Goal: Task Accomplishment & Management: Manage account settings

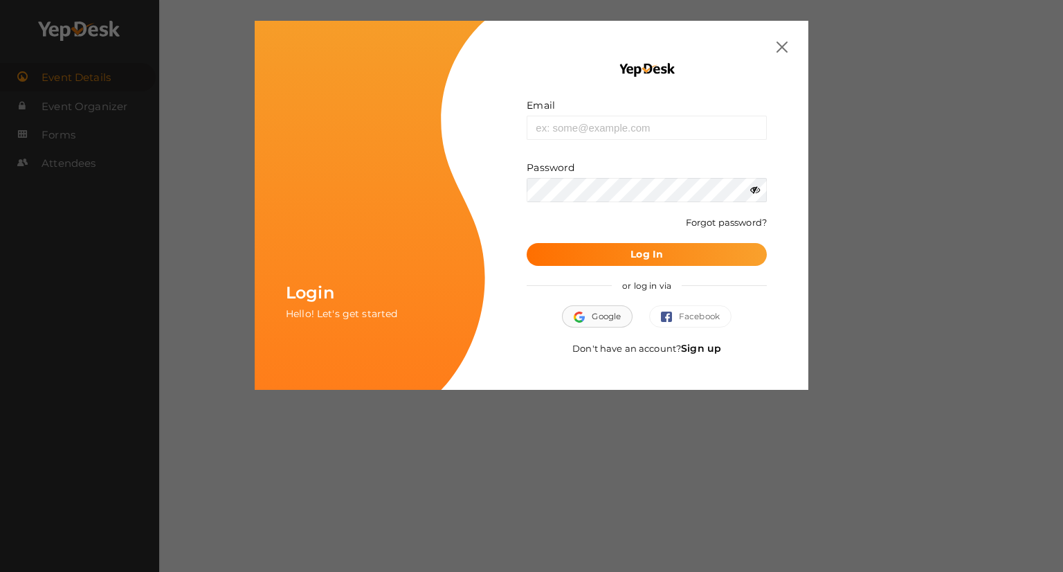
click at [610, 316] on button "Google" at bounding box center [597, 316] width 71 height 22
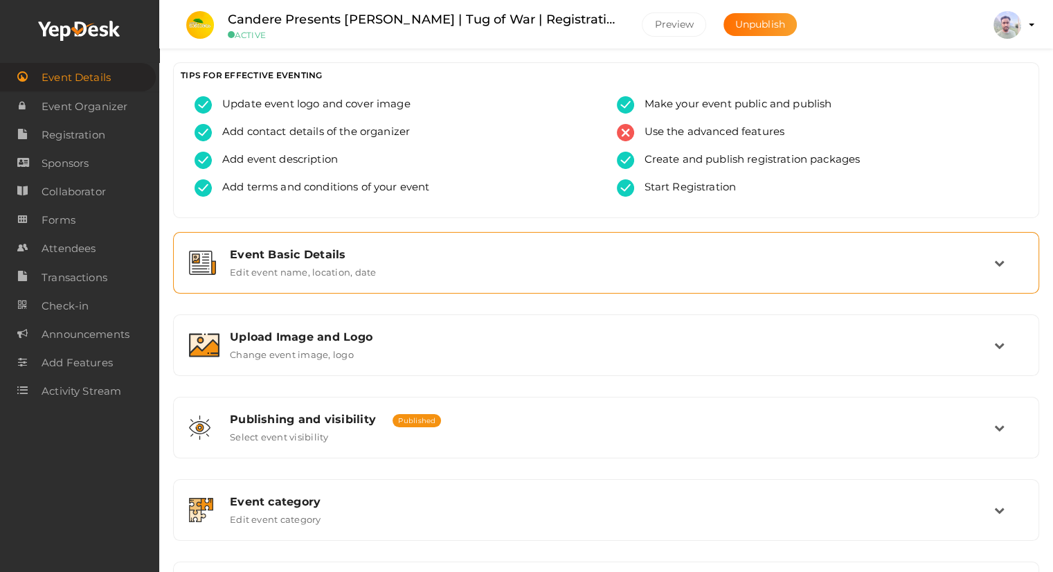
click at [322, 273] on label "Edit event name, location, date" at bounding box center [303, 269] width 146 height 17
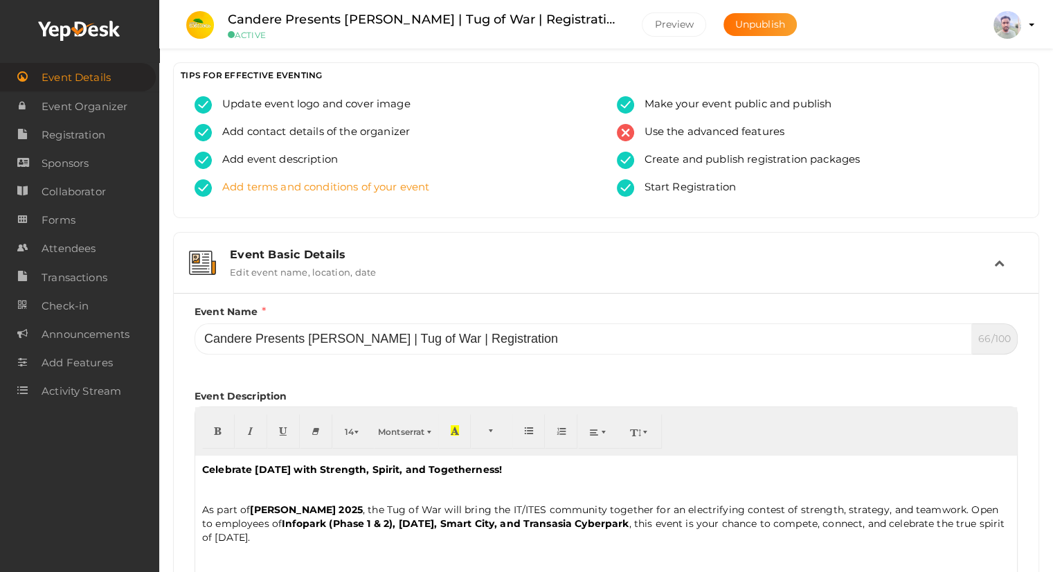
click at [366, 188] on span "Add terms and conditions of your event" at bounding box center [320, 187] width 217 height 17
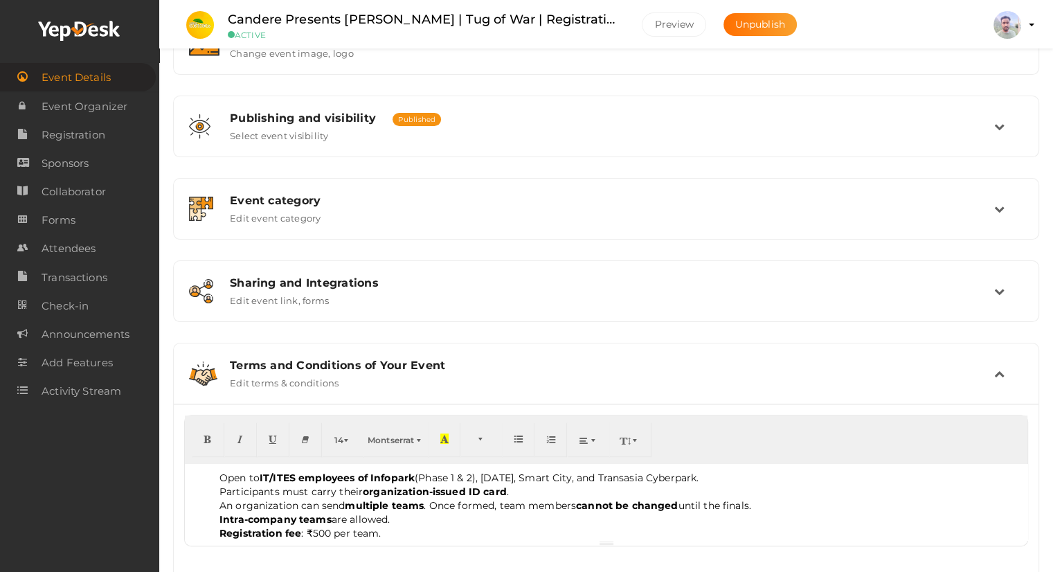
scroll to position [341, 0]
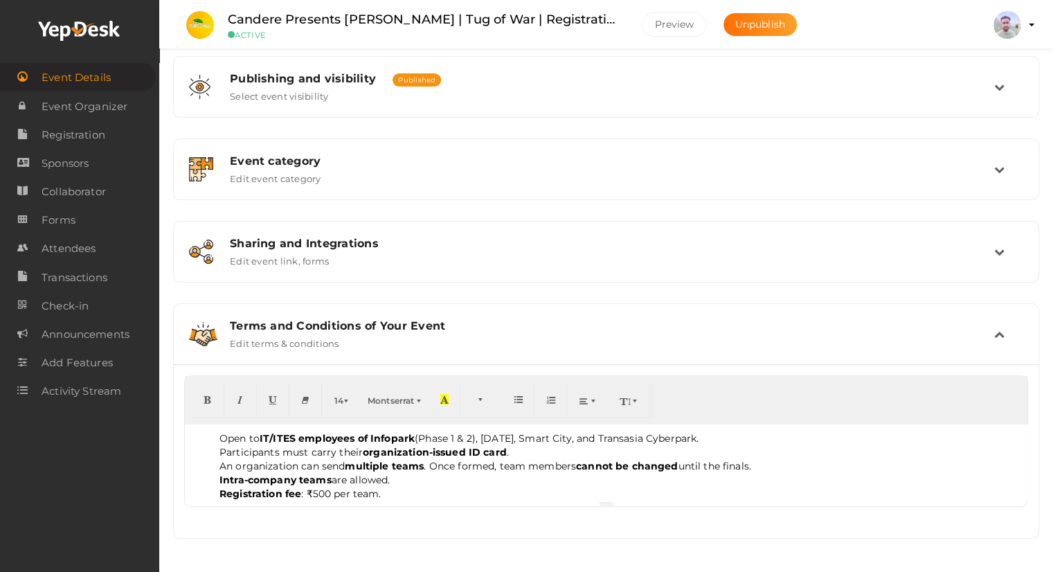
click at [430, 475] on li "Intra-company teams are allowed." at bounding box center [619, 480] width 801 height 14
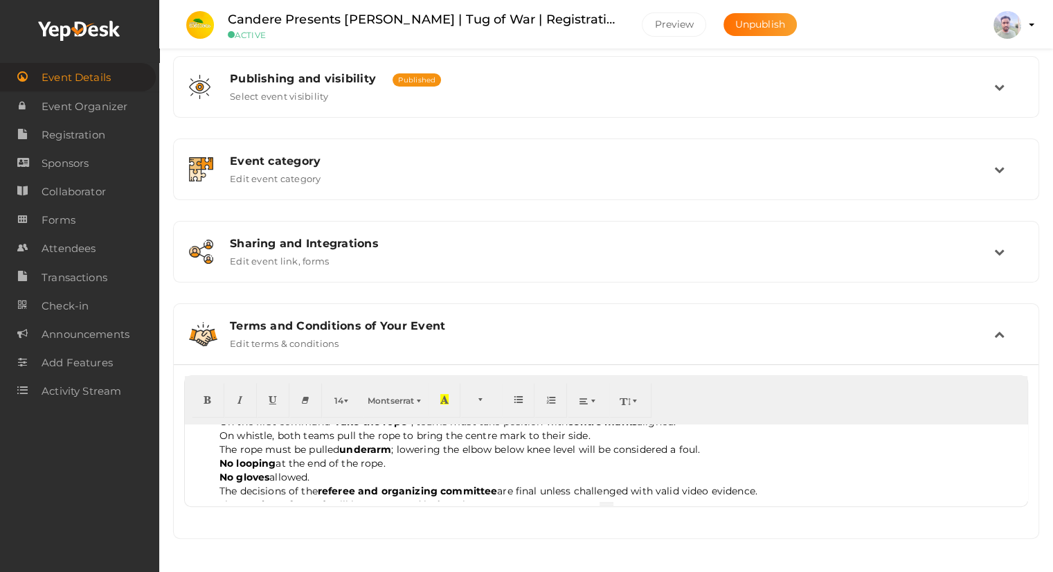
scroll to position [208, 0]
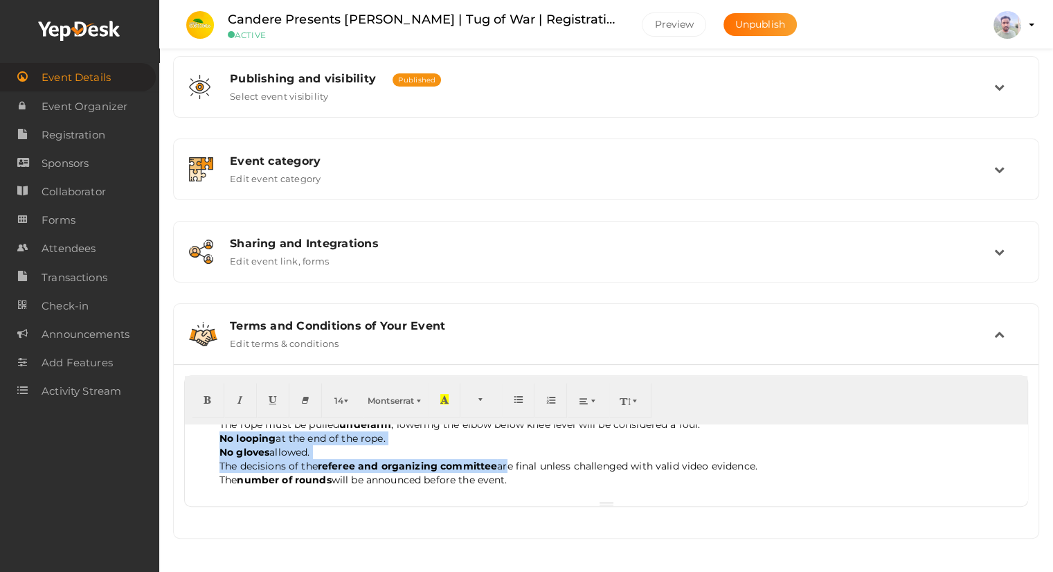
drag, startPoint x: 707, startPoint y: 493, endPoint x: 507, endPoint y: 457, distance: 203.8
click at [507, 457] on ul "Open to IT/ITES employees of Infopark (Phase 1 & 2), Carnival, Smart City, and …" at bounding box center [606, 355] width 828 height 263
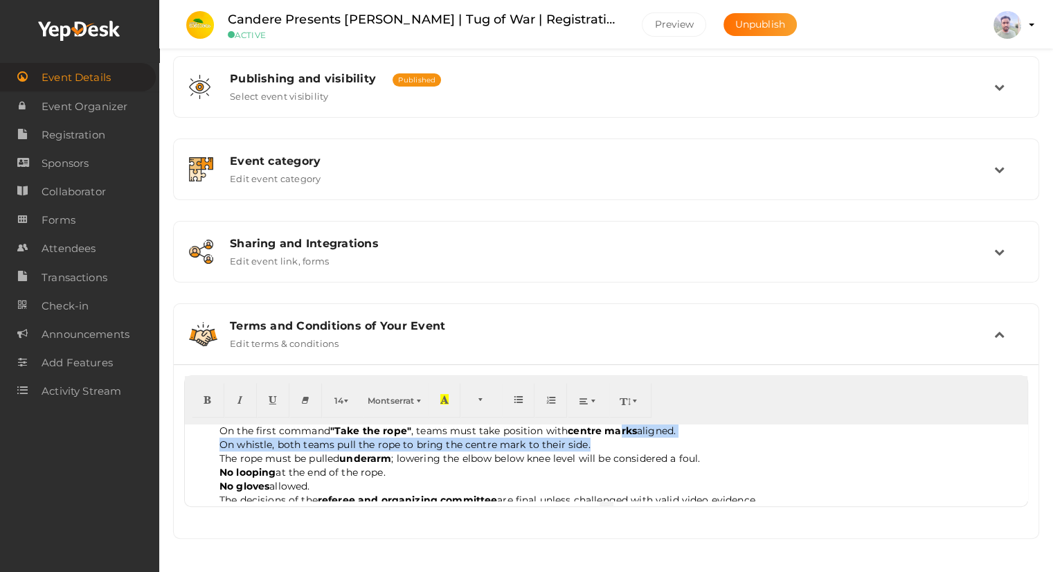
scroll to position [173, 0]
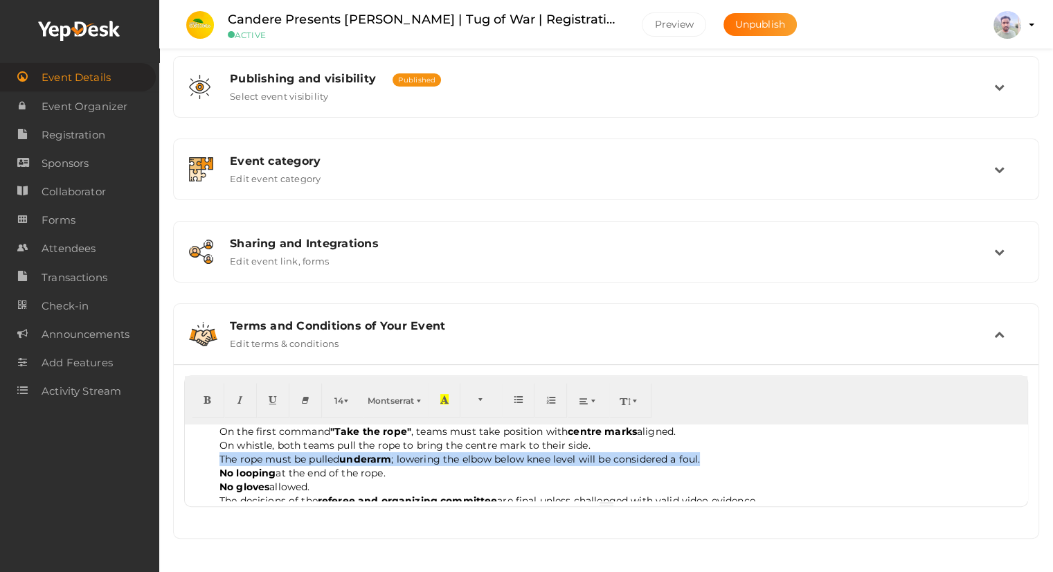
drag, startPoint x: 216, startPoint y: 489, endPoint x: 761, endPoint y: 481, distance: 545.5
click at [706, 460] on ul "Open to IT/ITES employees of Infopark (Phase 1 & 2), Carnival, Smart City, and …" at bounding box center [606, 389] width 828 height 263
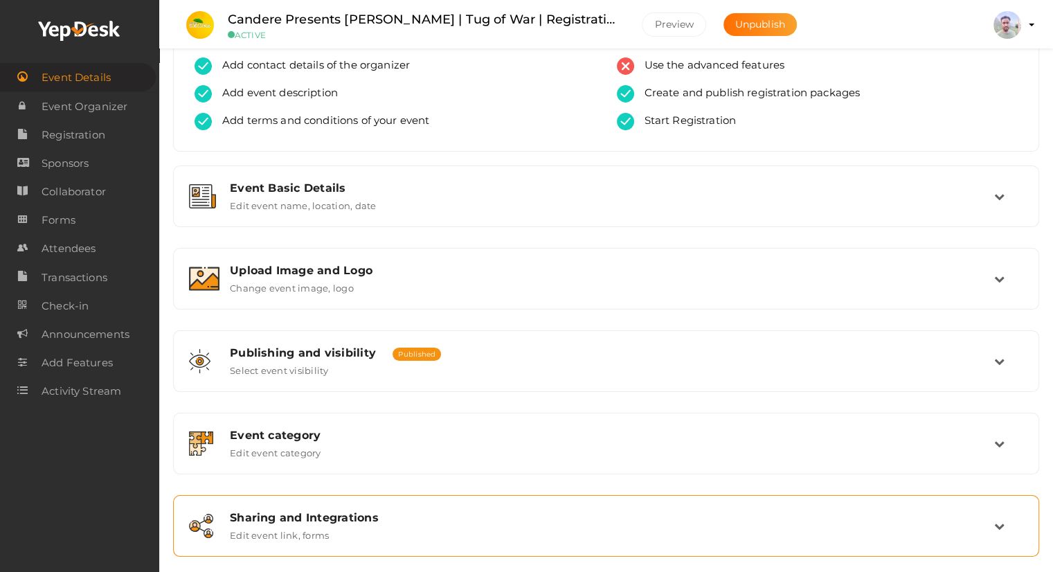
scroll to position [0, 0]
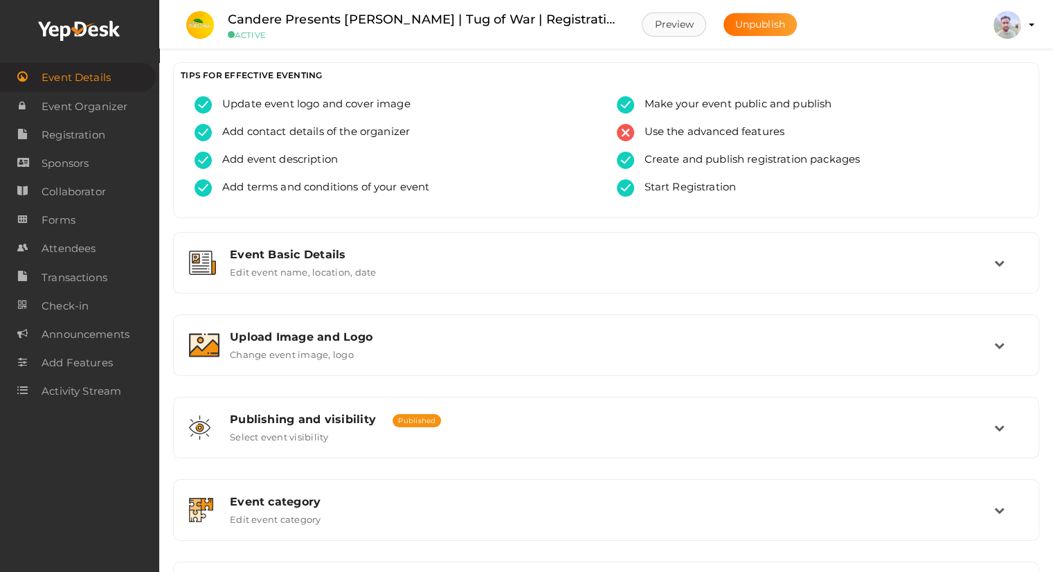
click at [678, 28] on button "Preview" at bounding box center [674, 24] width 64 height 24
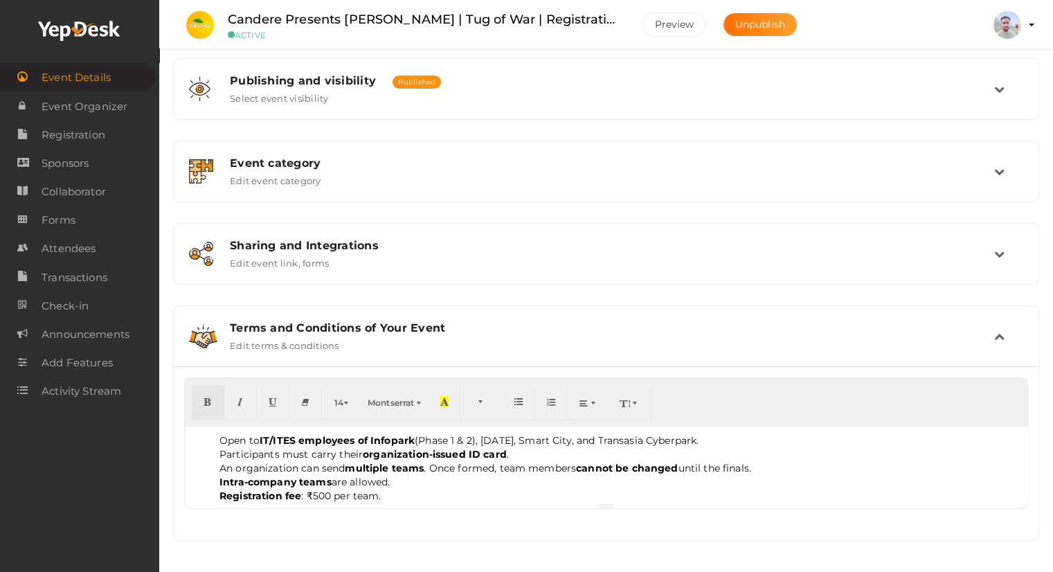
scroll to position [341, 0]
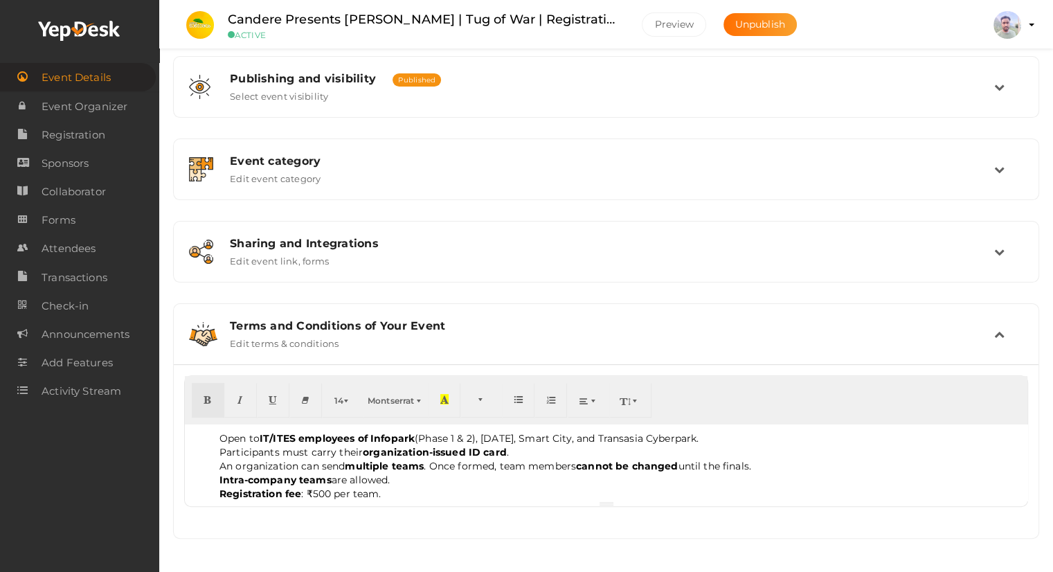
click at [443, 496] on li "Registration fee : ₹500 per team." at bounding box center [619, 494] width 801 height 14
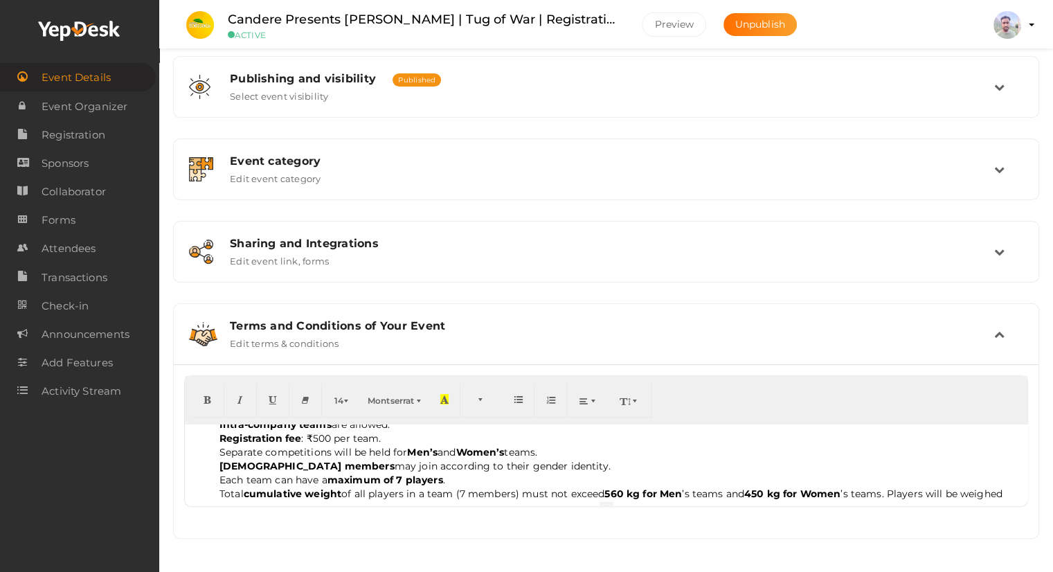
scroll to position [0, 0]
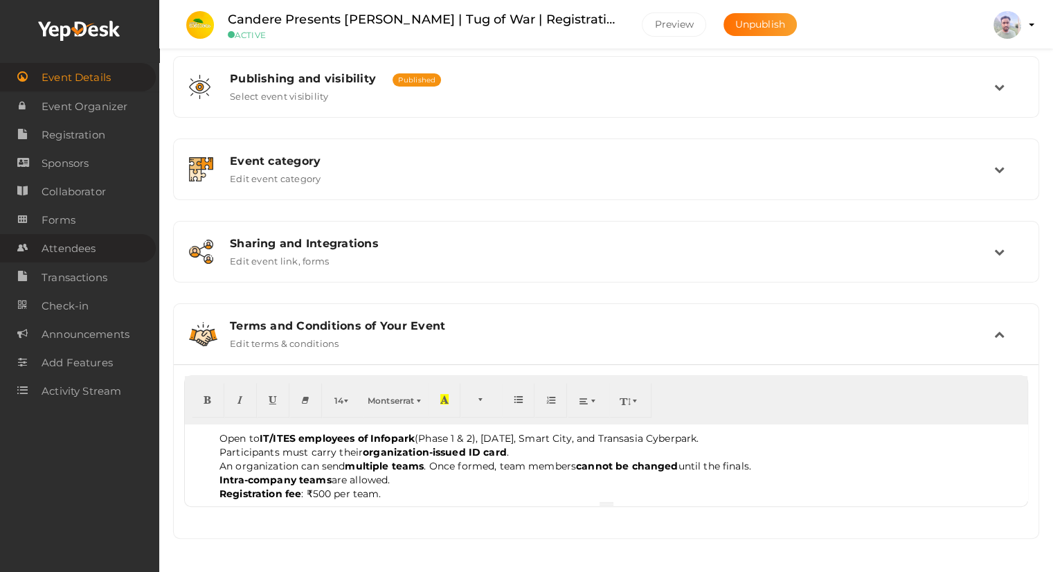
click at [82, 260] on span "Attendees" at bounding box center [69, 249] width 54 height 28
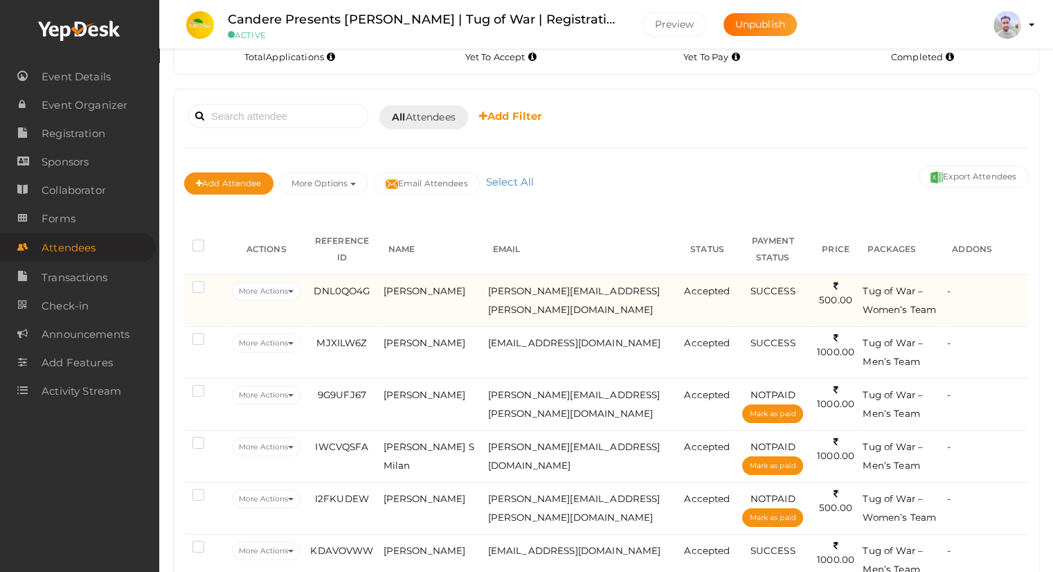
scroll to position [101, 0]
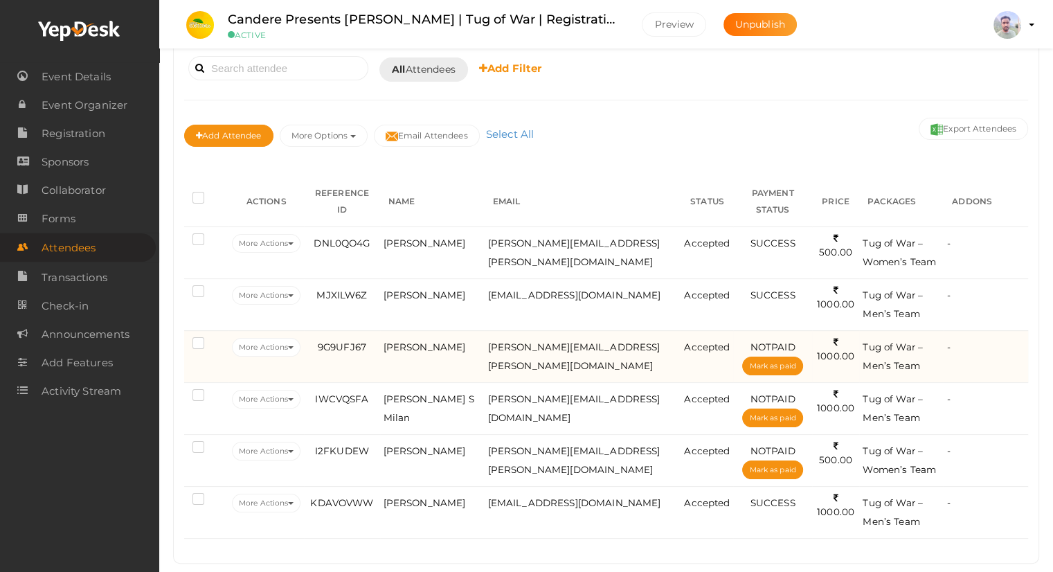
click at [201, 338] on label at bounding box center [200, 345] width 17 height 14
click at [179, 341] on input "checkbox" at bounding box center [179, 341] width 0 height 0
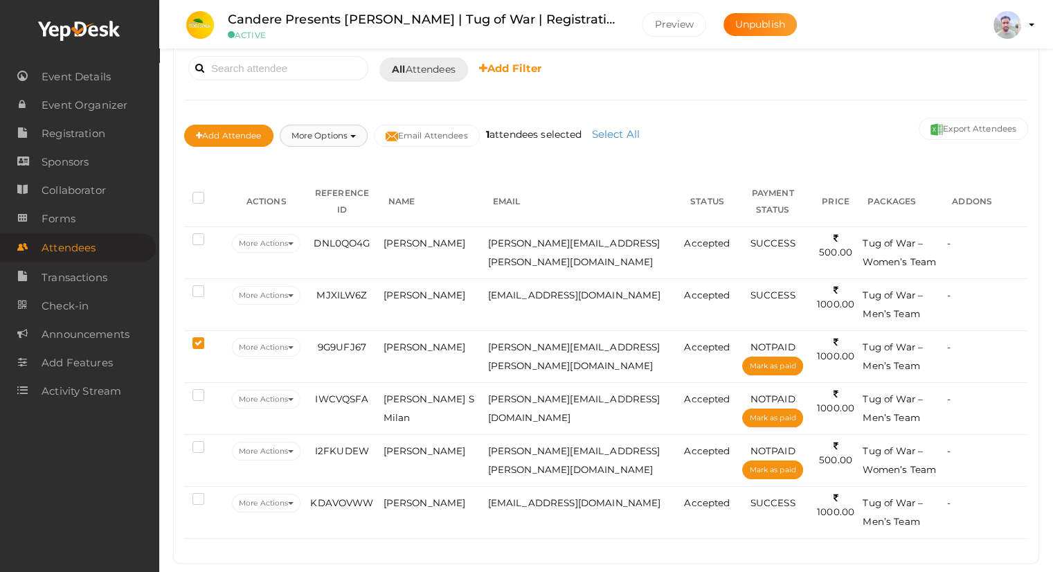
click at [307, 133] on button "More Options" at bounding box center [324, 136] width 88 height 22
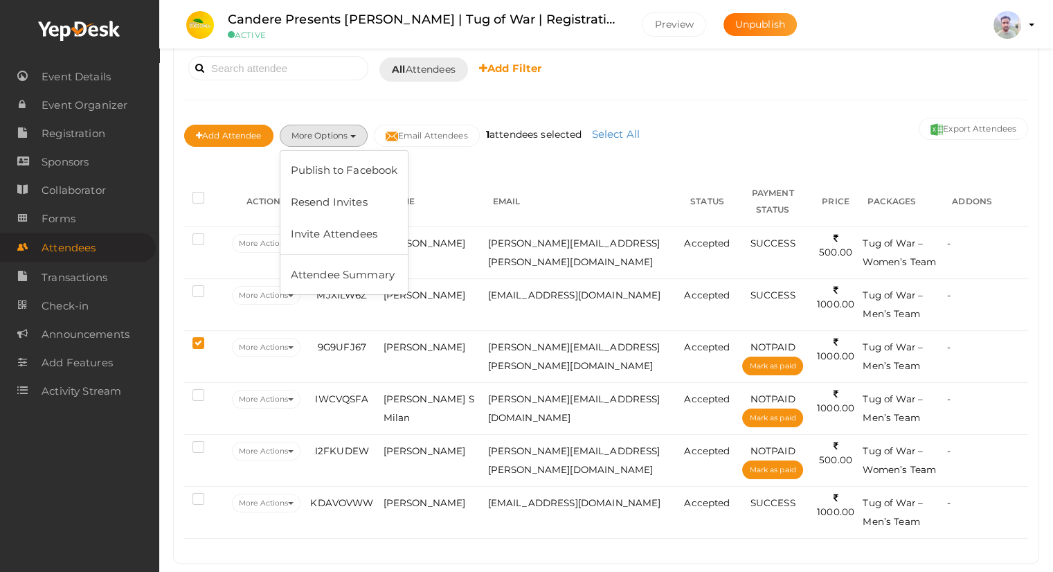
click at [749, 128] on div "Add Attendee More Options Publish to Facebook Resend Invites Invite Attendees A…" at bounding box center [606, 137] width 844 height 46
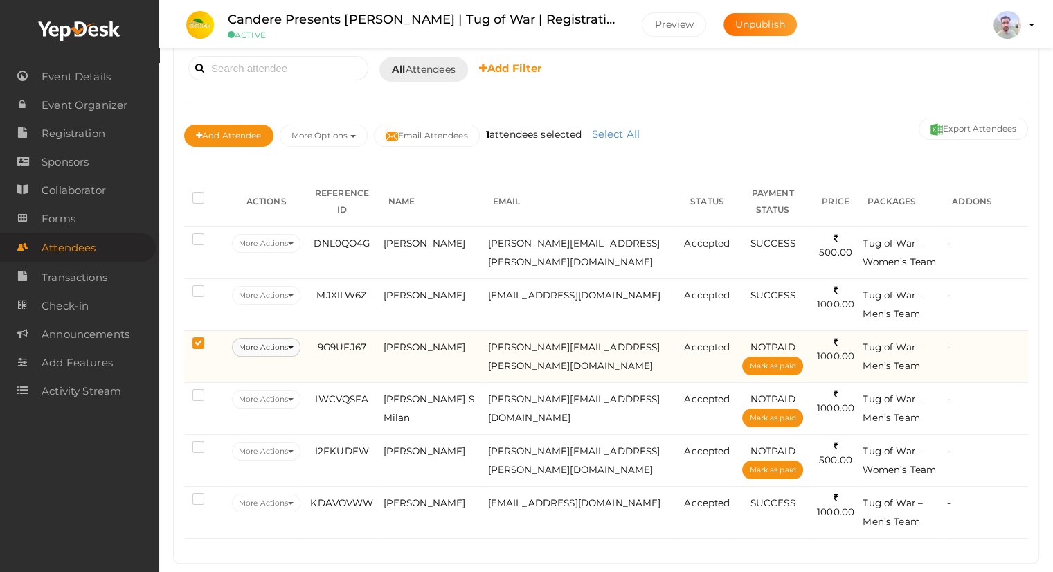
click at [272, 338] on button "More Actions" at bounding box center [266, 347] width 69 height 19
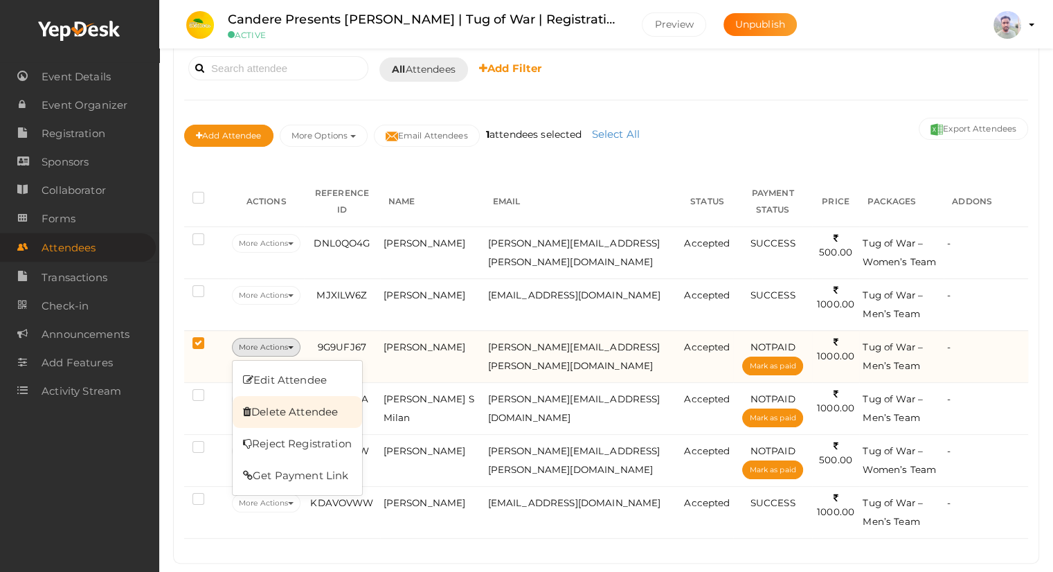
click at [278, 396] on link "Delete Attendee" at bounding box center [297, 412] width 129 height 32
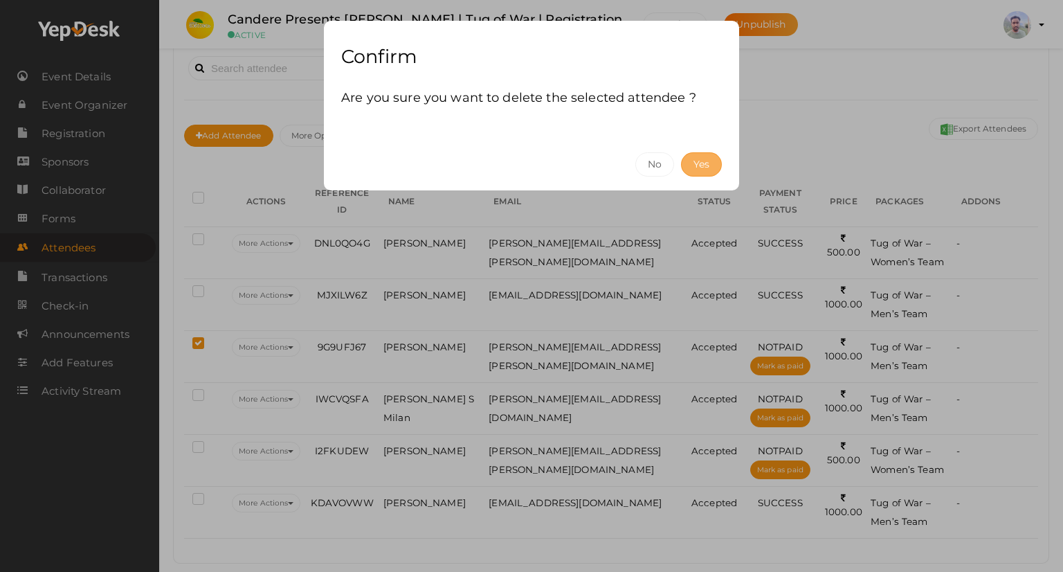
click at [698, 161] on button "Yes" at bounding box center [701, 164] width 41 height 24
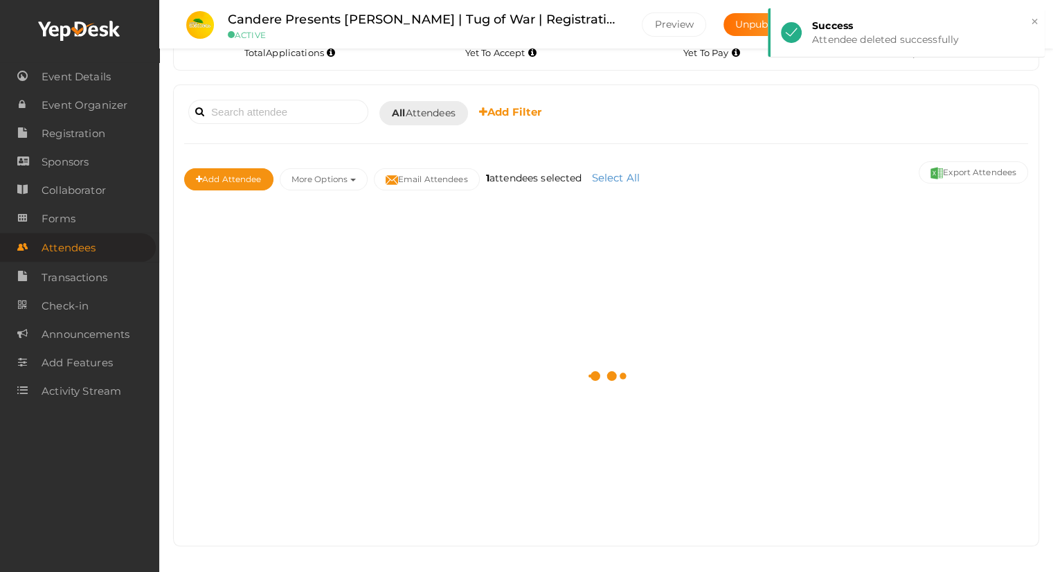
scroll to position [49, 0]
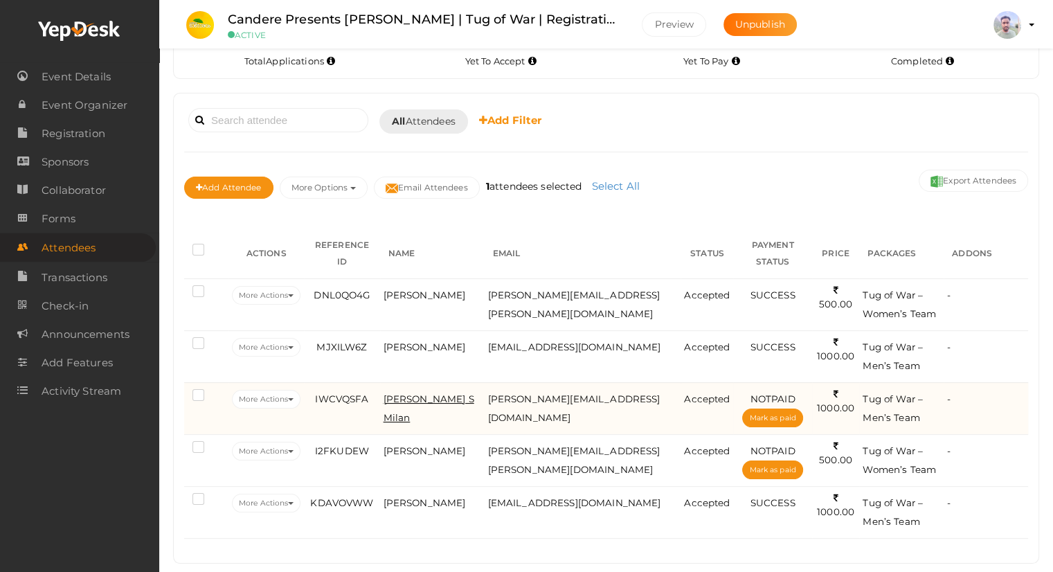
click at [432, 393] on span "Sonu S Milan" at bounding box center [428, 408] width 91 height 30
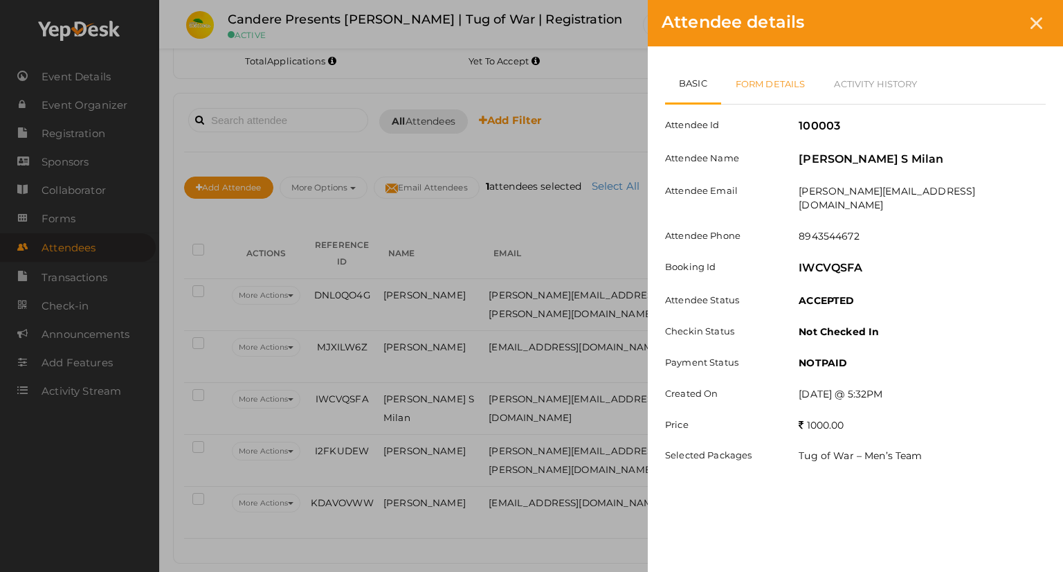
click at [772, 76] on link "Form Details" at bounding box center [770, 84] width 99 height 40
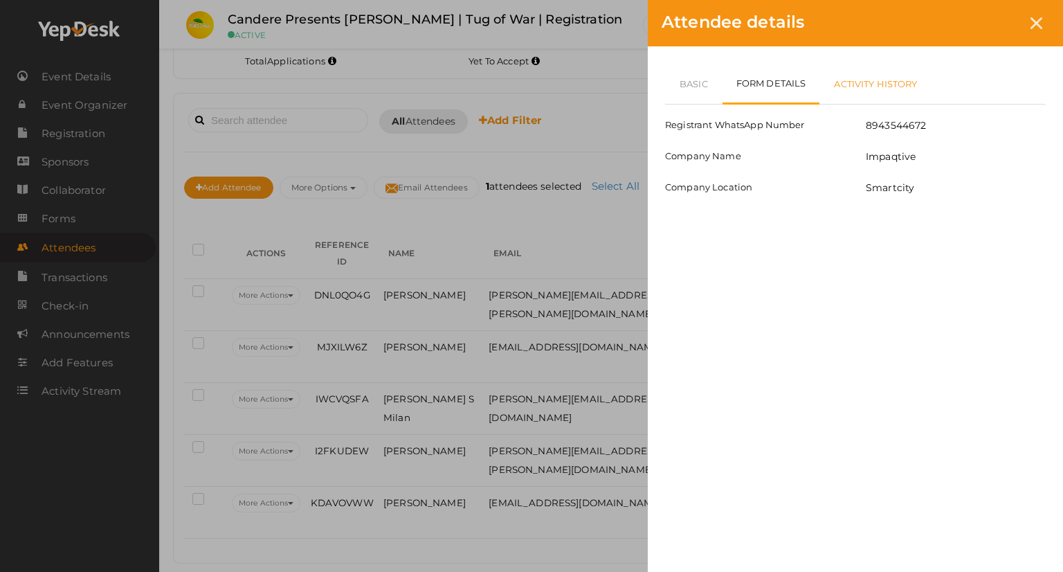
click at [880, 83] on link "Activity History" at bounding box center [875, 84] width 112 height 40
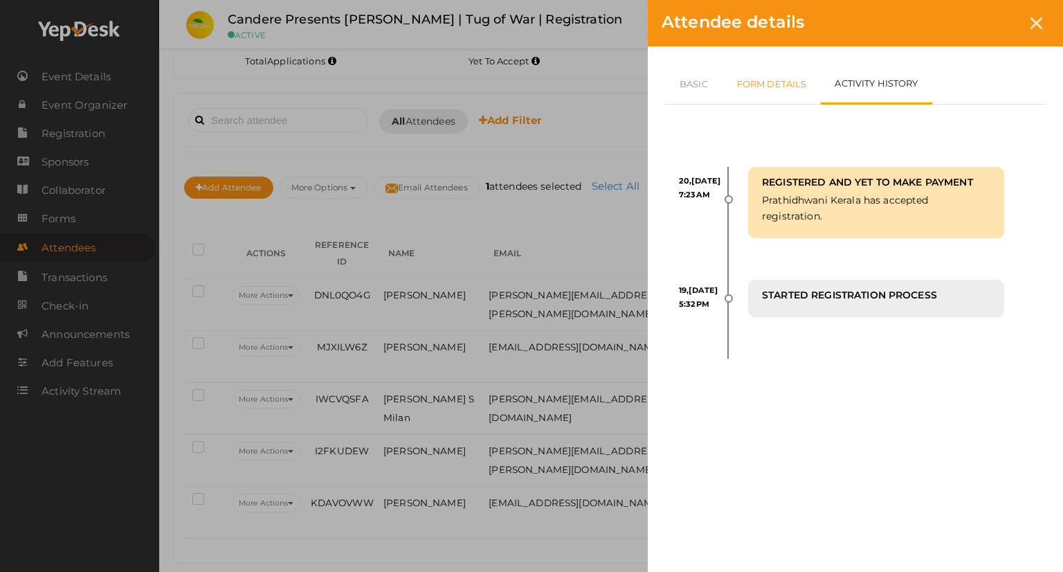
click at [764, 86] on link "Form Details" at bounding box center [772, 84] width 99 height 40
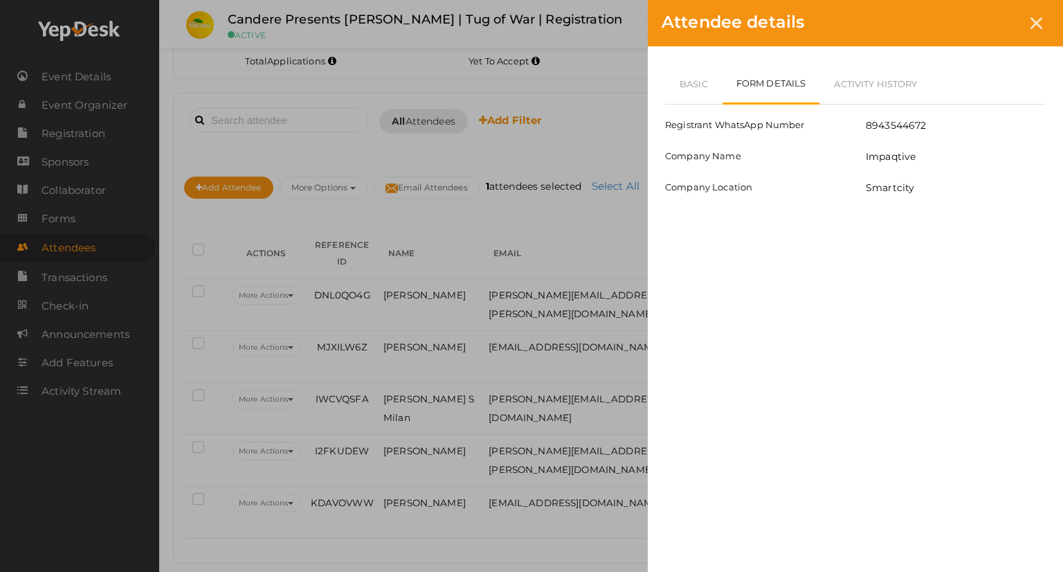
click at [880, 155] on label "Impaqtive" at bounding box center [891, 156] width 50 height 14
click at [688, 82] on link "Basic" at bounding box center [693, 84] width 57 height 40
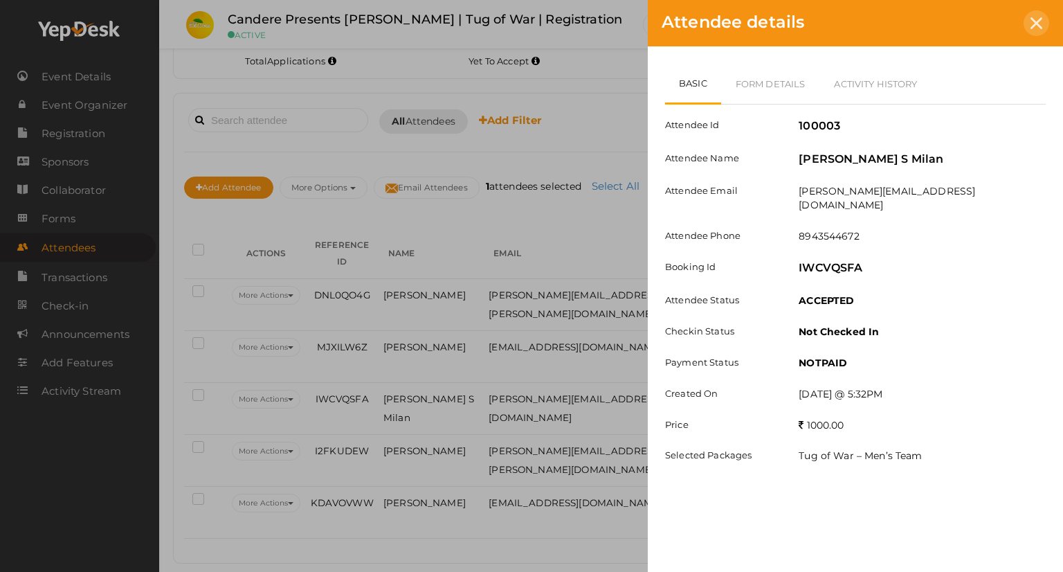
click at [1041, 26] on icon at bounding box center [1037, 23] width 12 height 12
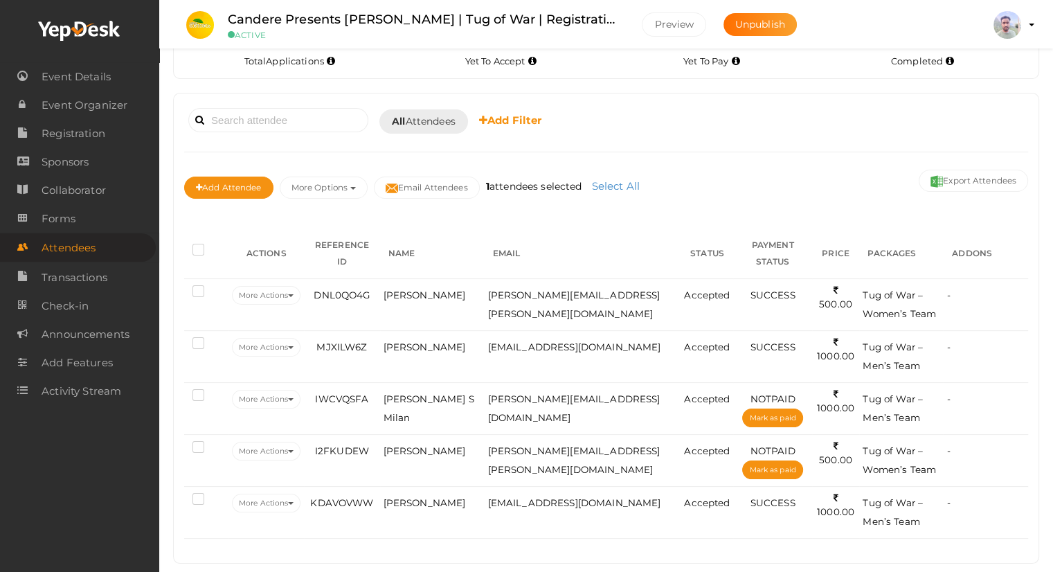
scroll to position [0, 0]
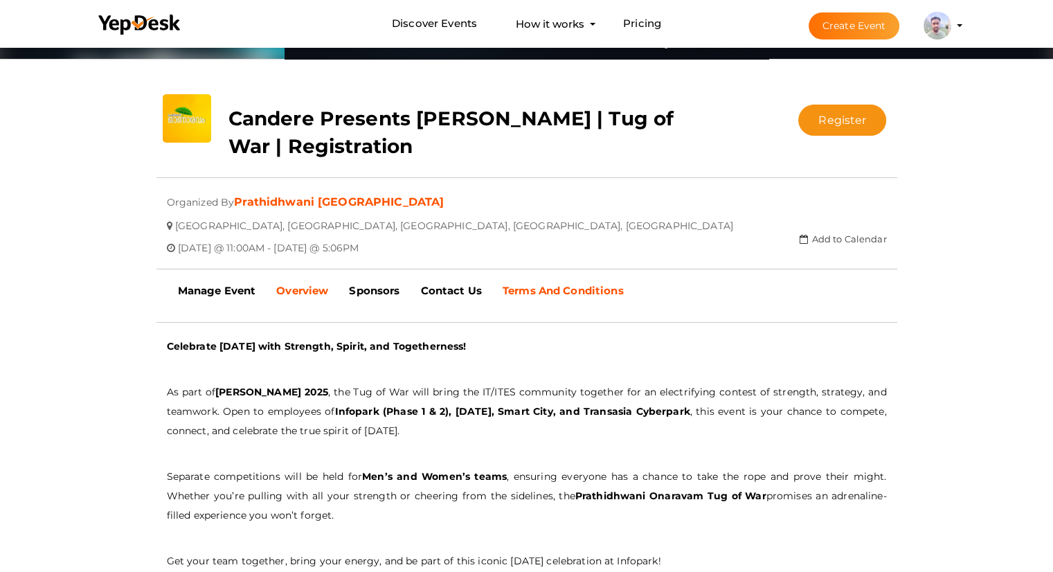
scroll to position [206, 0]
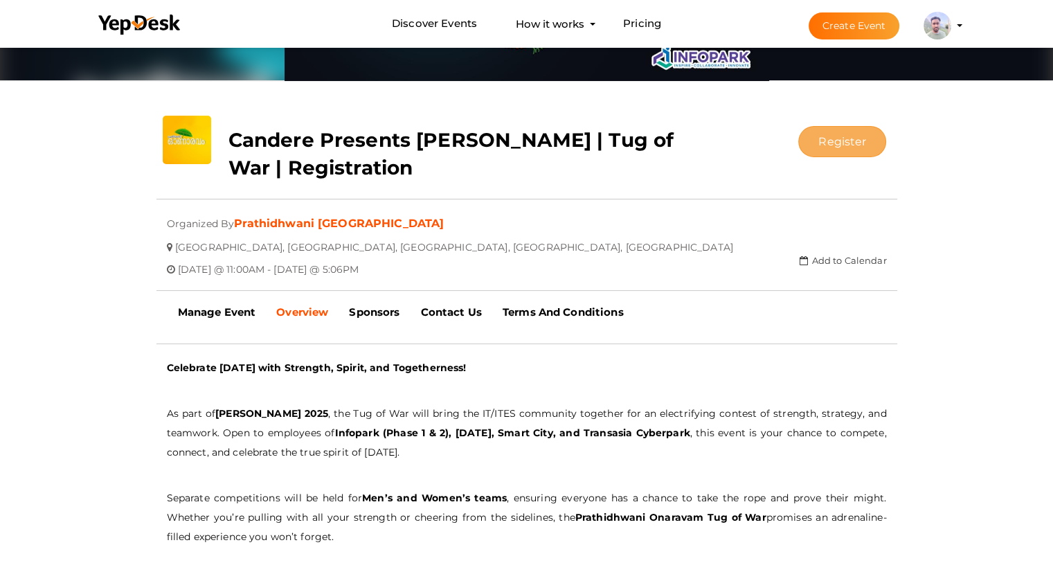
click at [823, 145] on button "Register" at bounding box center [842, 141] width 88 height 31
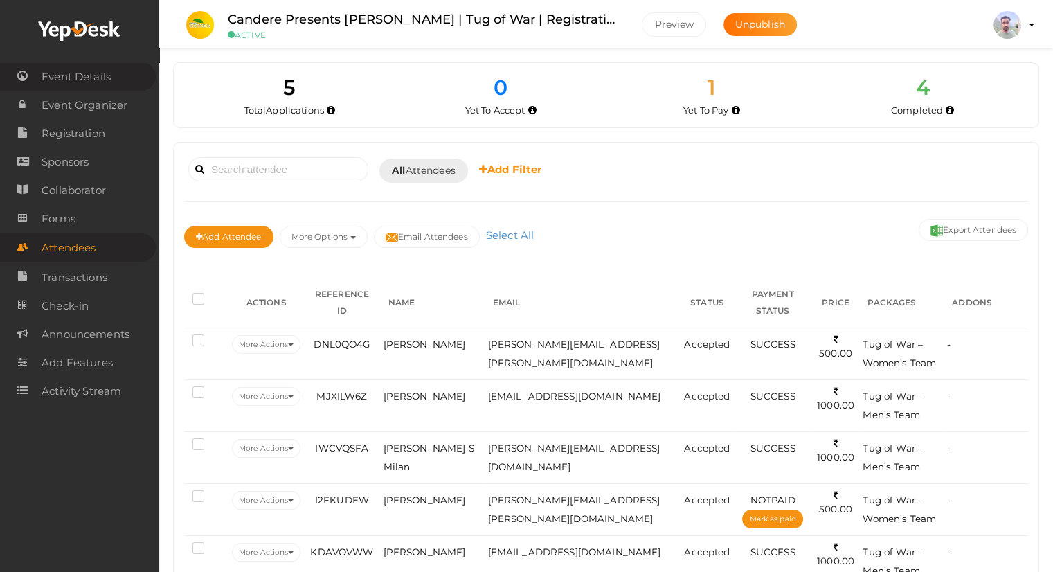
click at [80, 76] on span "Event Details" at bounding box center [76, 77] width 69 height 28
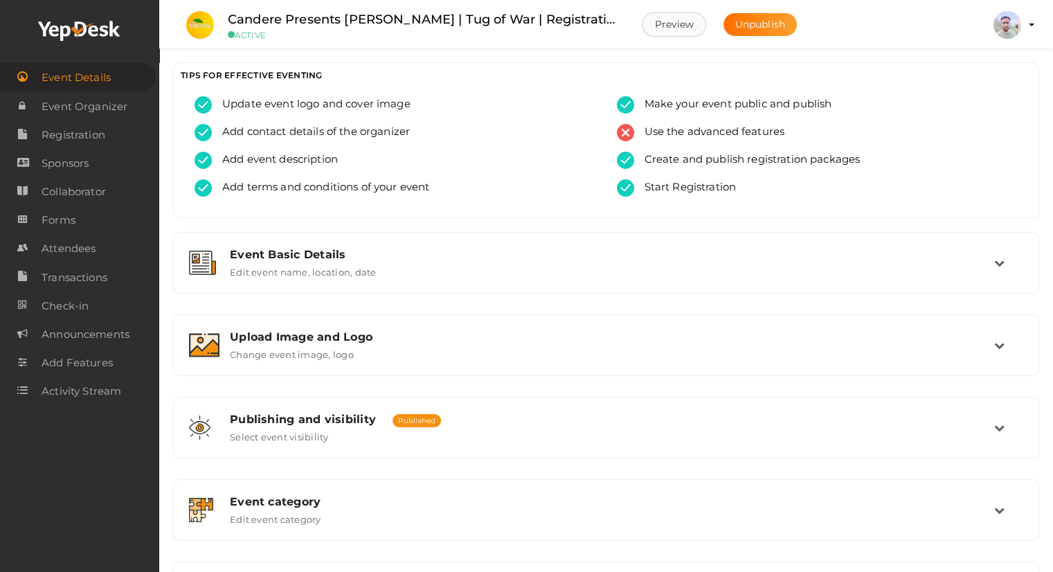
click at [675, 28] on button "Preview" at bounding box center [674, 24] width 64 height 24
click at [79, 217] on link "Forms" at bounding box center [78, 220] width 156 height 28
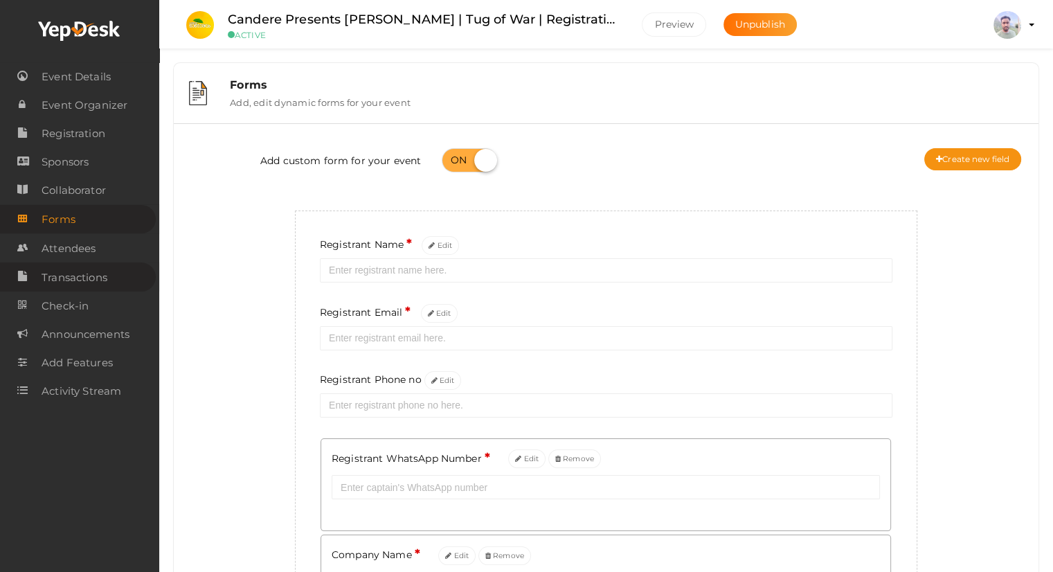
click at [77, 278] on span "Transactions" at bounding box center [75, 278] width 66 height 28
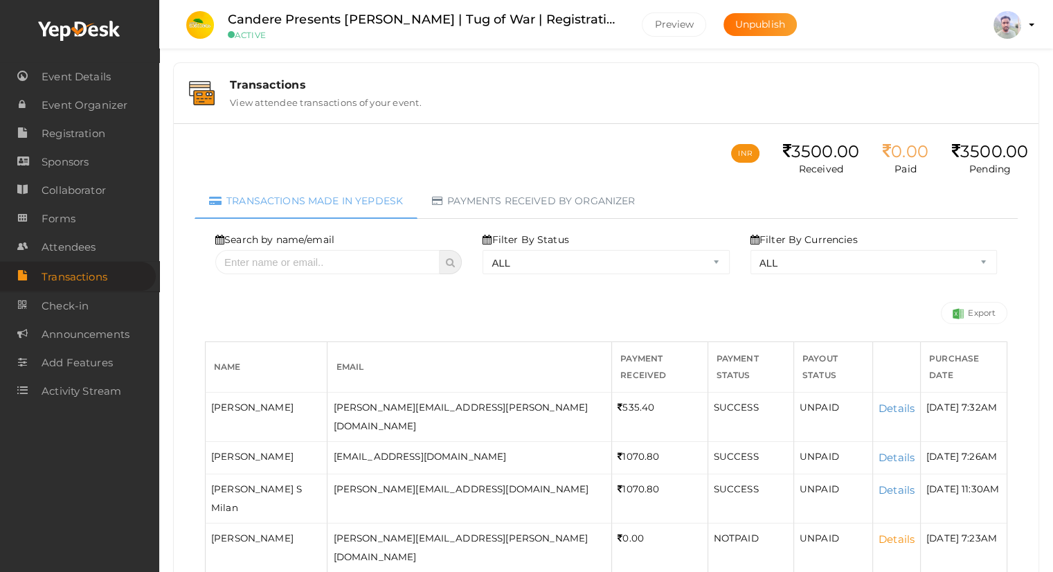
click at [878, 532] on link "Details" at bounding box center [896, 538] width 36 height 13
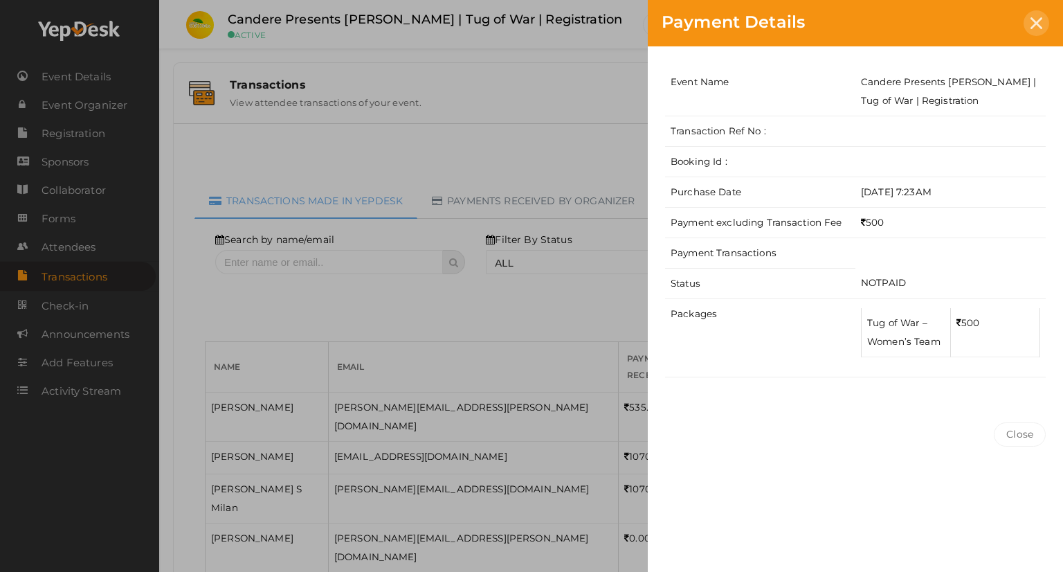
click at [1038, 27] on icon at bounding box center [1037, 23] width 12 height 12
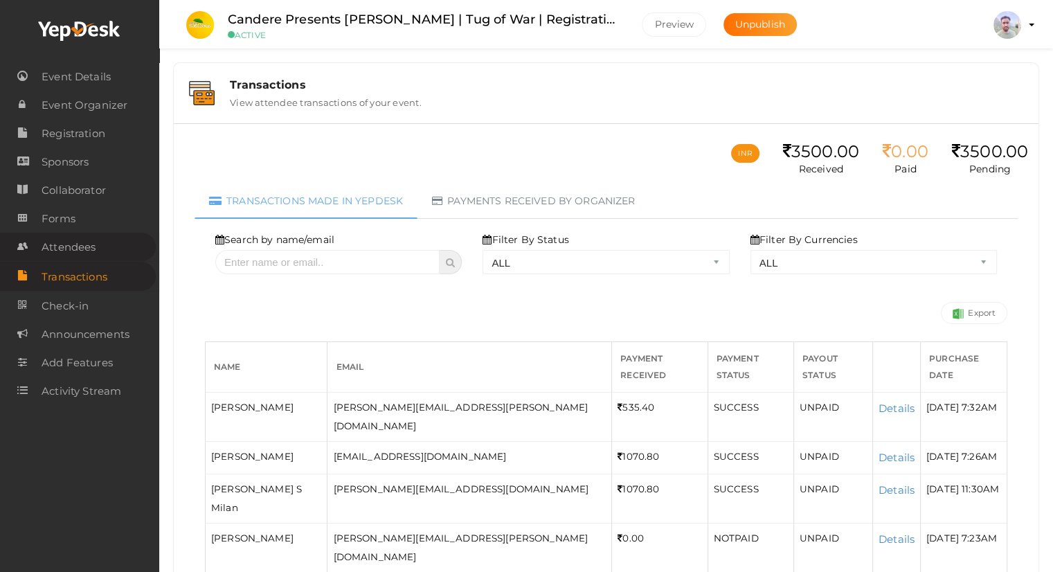
click at [81, 252] on span "Attendees" at bounding box center [69, 247] width 54 height 28
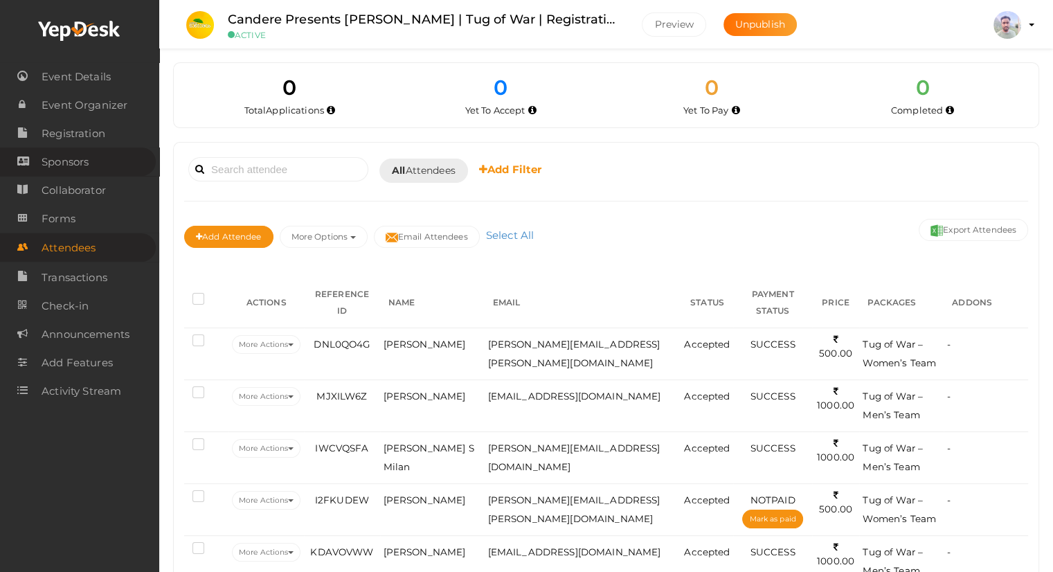
click at [62, 163] on span "Sponsors" at bounding box center [65, 162] width 47 height 28
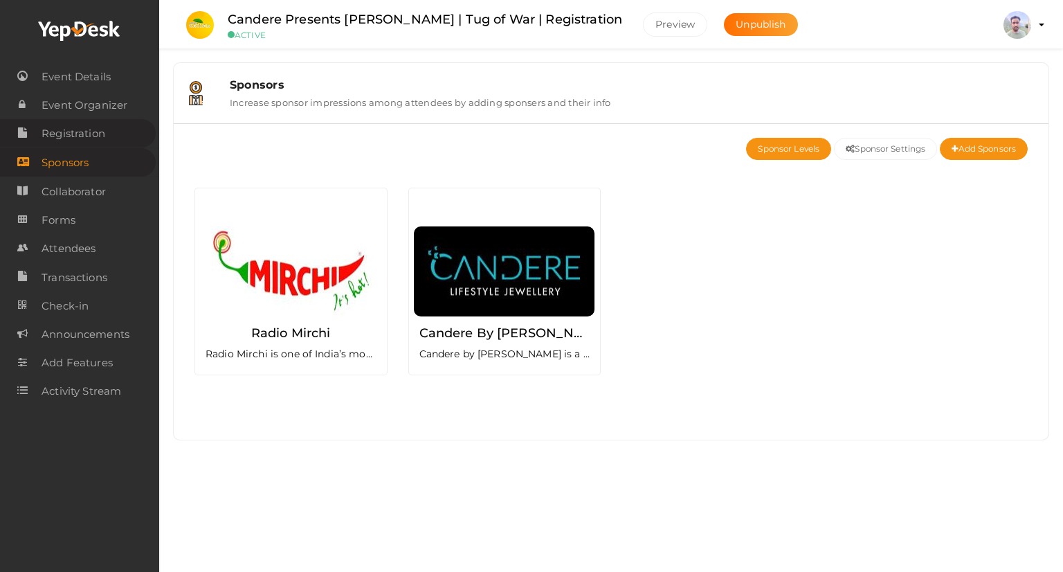
click at [66, 138] on span "Registration" at bounding box center [74, 134] width 64 height 28
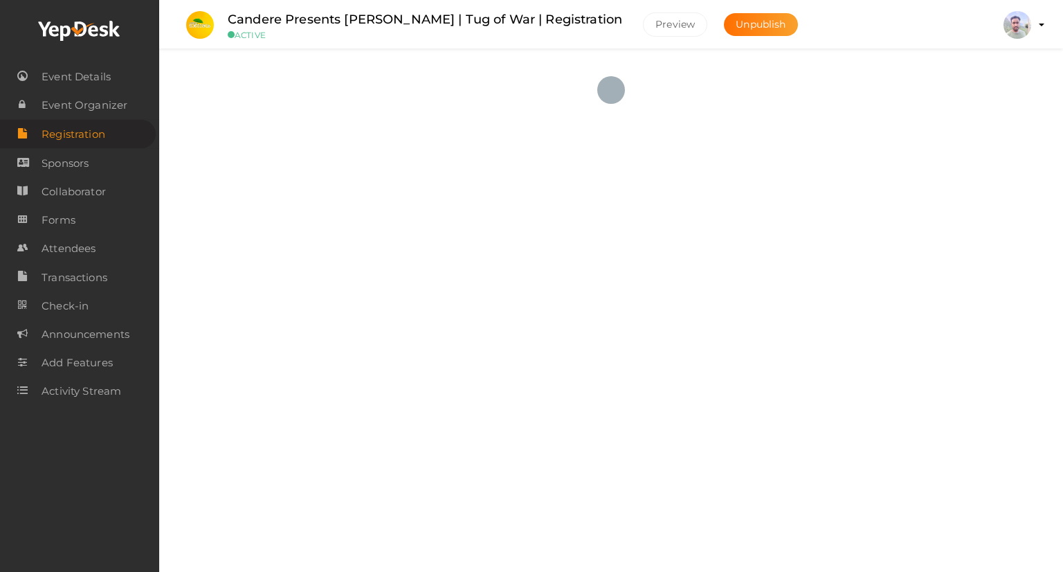
checkbox input "true"
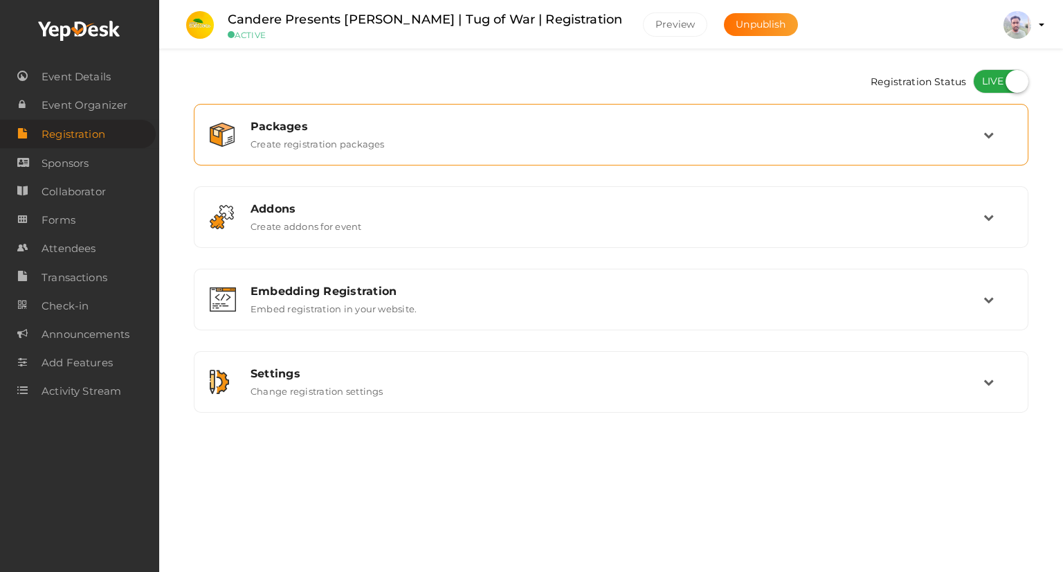
click at [379, 134] on label "Create registration packages" at bounding box center [318, 141] width 134 height 17
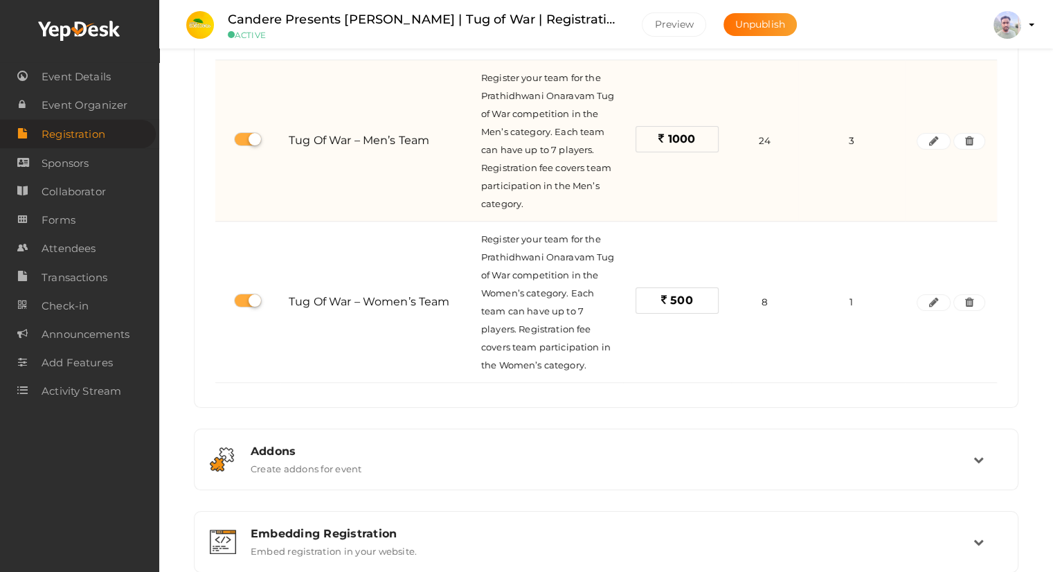
scroll to position [326, 0]
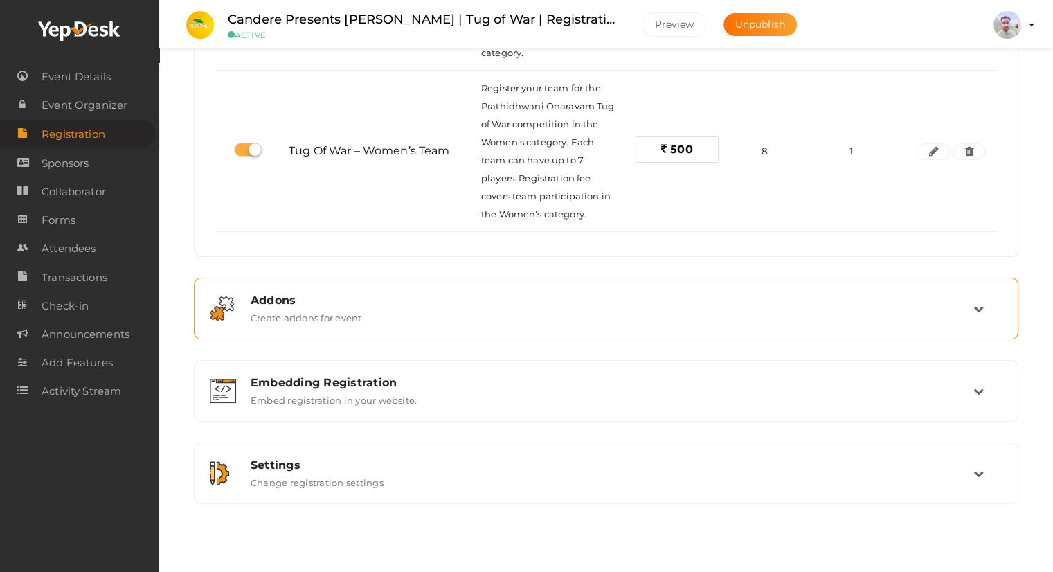
click at [377, 311] on div "Addons Create addons for event" at bounding box center [606, 308] width 733 height 30
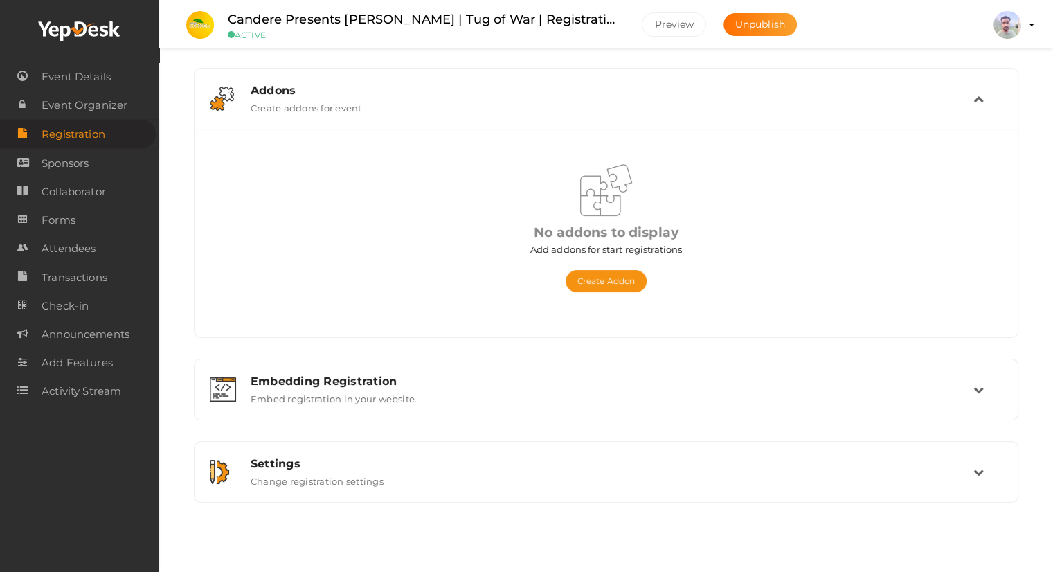
scroll to position [118, 0]
click at [83, 30] on icon at bounding box center [79, 31] width 83 height 21
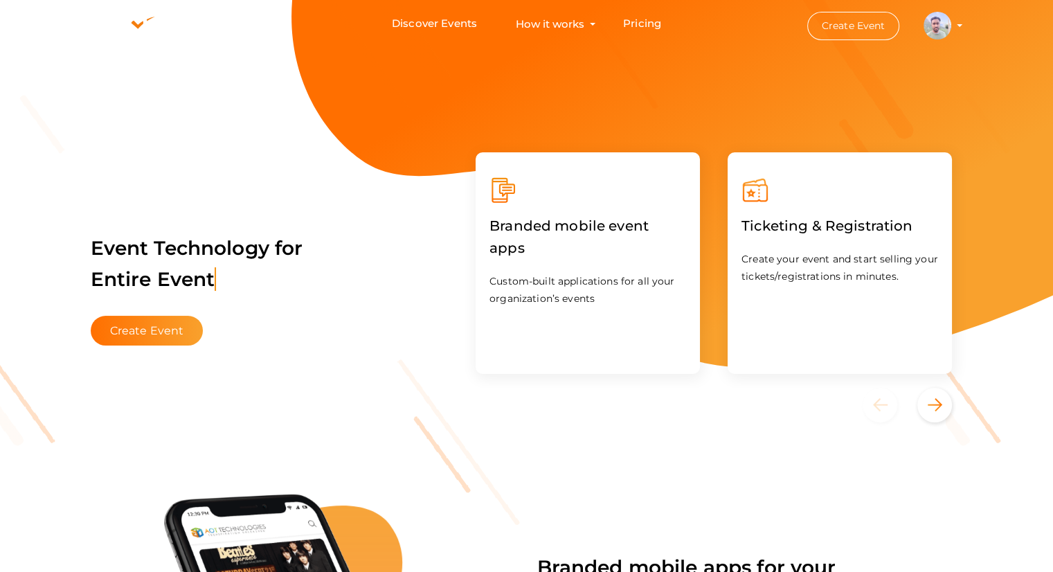
click at [961, 26] on li "Create Event Taju Joseph tajujoseph@gmail.com Personal Profile My Events Admin …" at bounding box center [872, 26] width 186 height 50
click at [953, 23] on button "Taju Joseph tajujoseph@gmail.com Personal Profile My Events Admin Switch Profil…" at bounding box center [937, 25] width 36 height 29
click at [951, 26] on profile-pic at bounding box center [937, 24] width 28 height 10
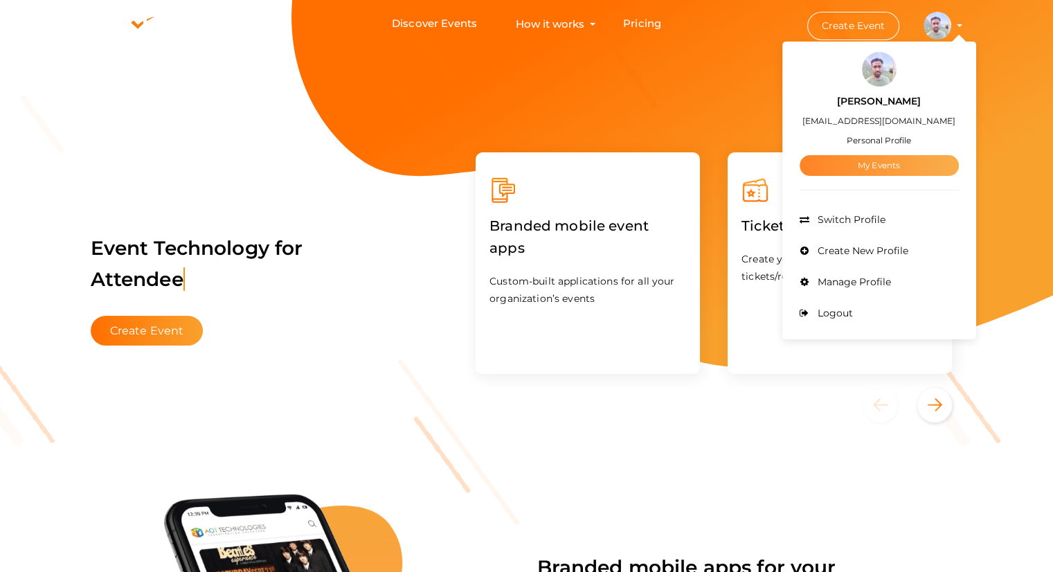
click at [883, 170] on link "My Events" at bounding box center [878, 165] width 159 height 21
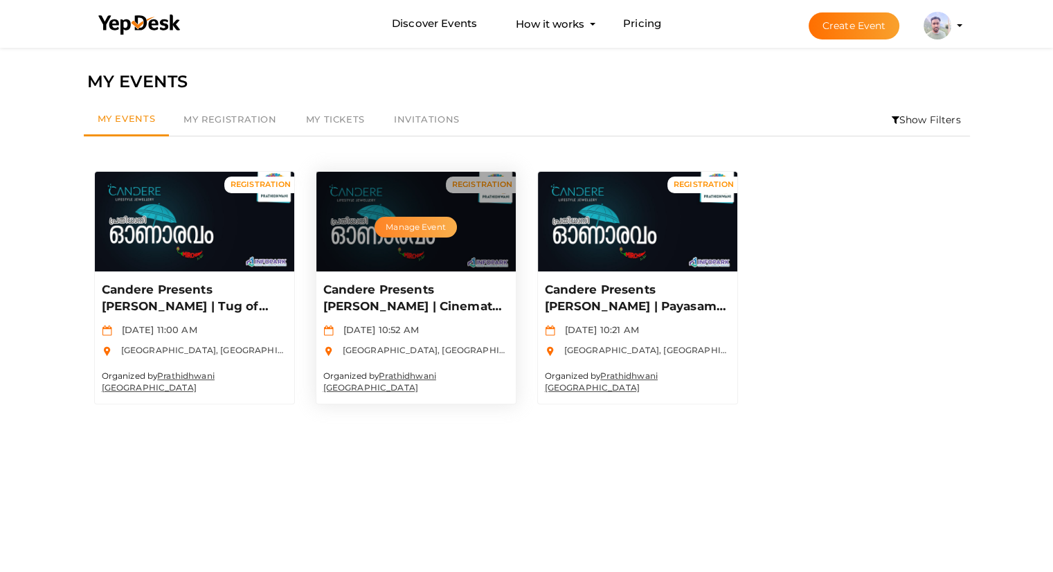
click at [428, 223] on button "Manage Event" at bounding box center [415, 227] width 82 height 21
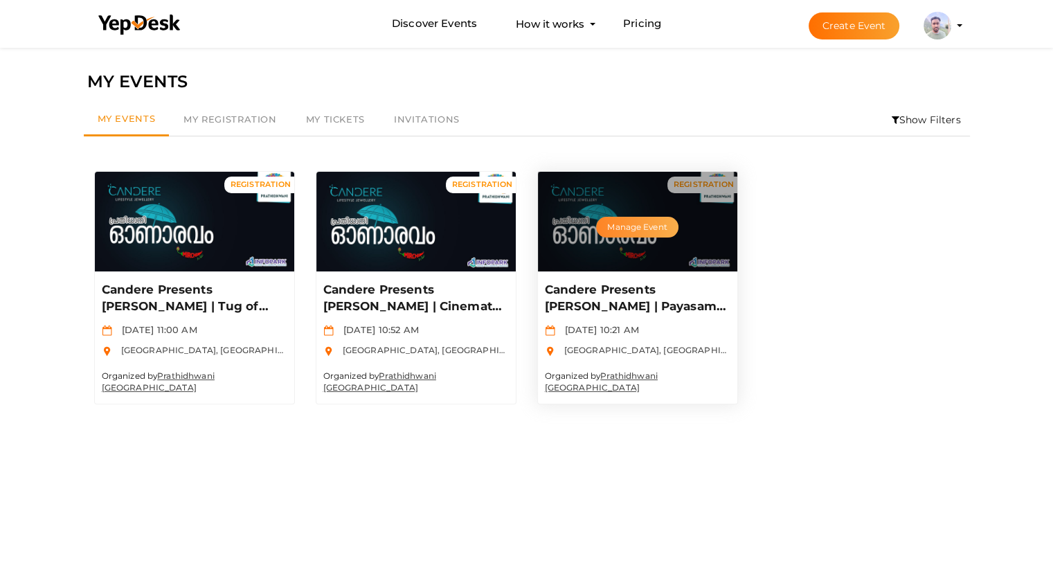
click at [631, 228] on button "Manage Event" at bounding box center [637, 227] width 82 height 21
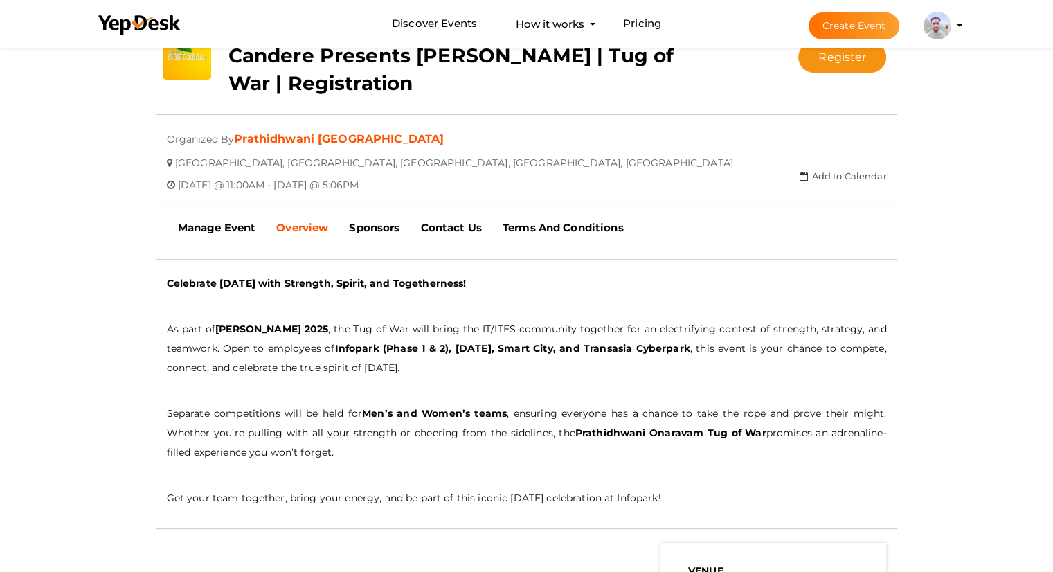
scroll to position [275, 0]
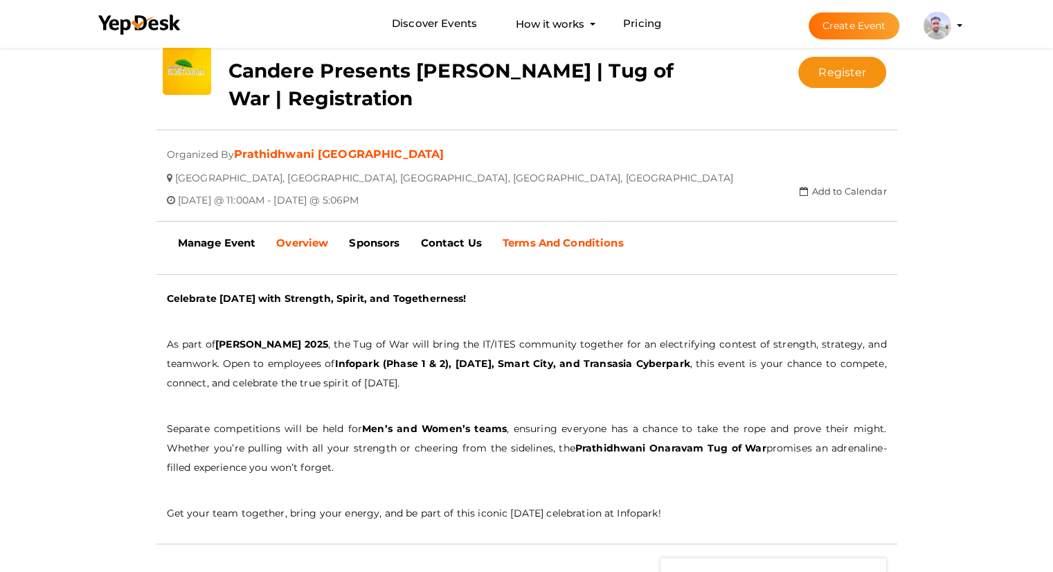
click at [531, 243] on b "Terms And Conditions" at bounding box center [562, 242] width 121 height 13
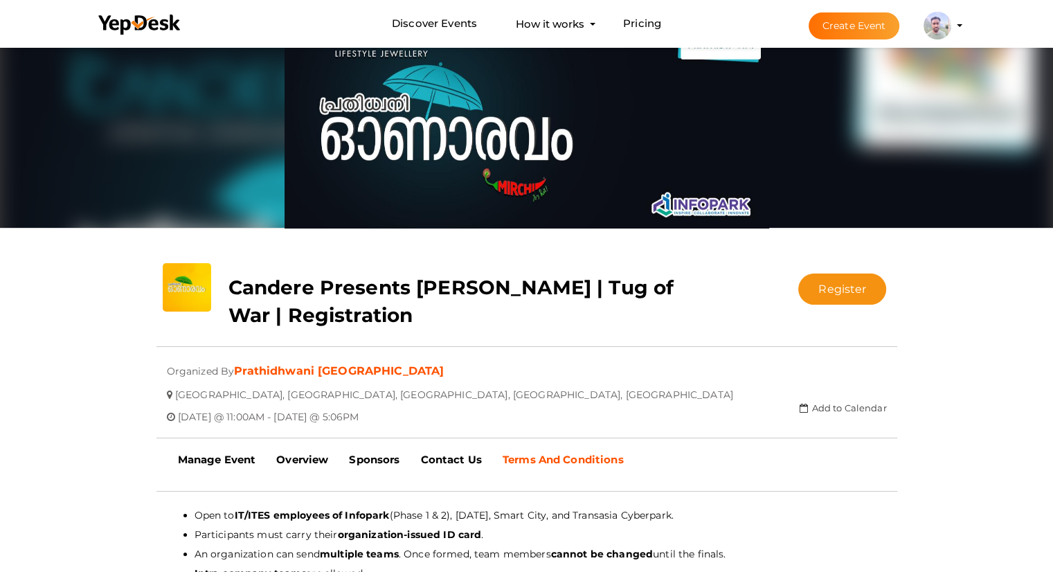
scroll to position [0, 0]
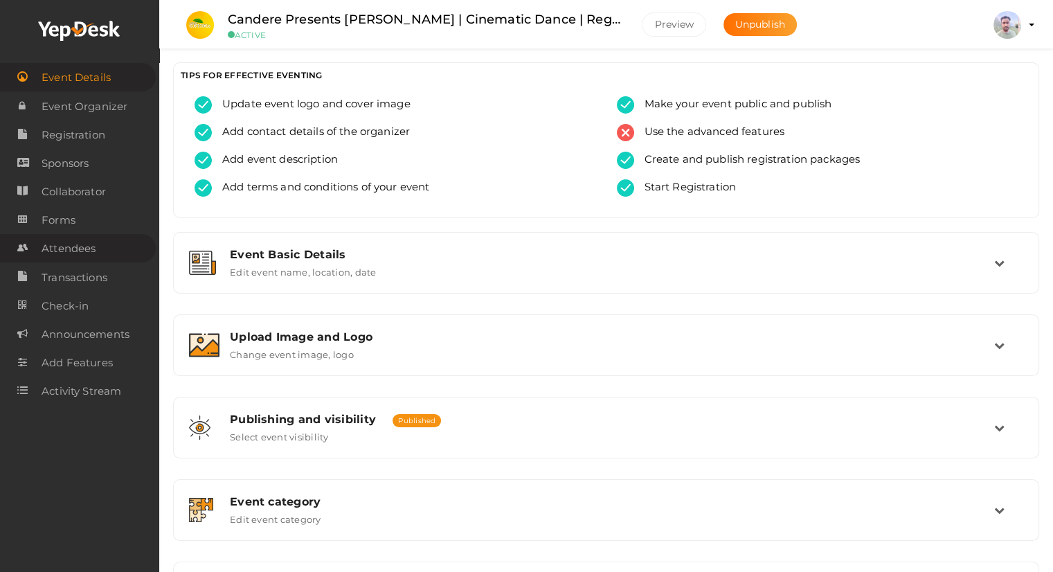
click at [68, 246] on span "Attendees" at bounding box center [69, 249] width 54 height 28
click at [75, 246] on span "Attendees" at bounding box center [69, 249] width 54 height 28
